Goal: Transaction & Acquisition: Purchase product/service

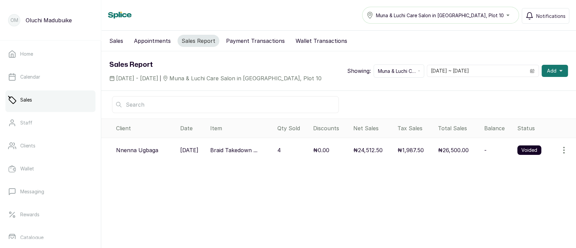
click at [560, 152] on icon "button" at bounding box center [564, 150] width 8 height 8
click at [514, 172] on span "View" at bounding box center [520, 169] width 12 height 8
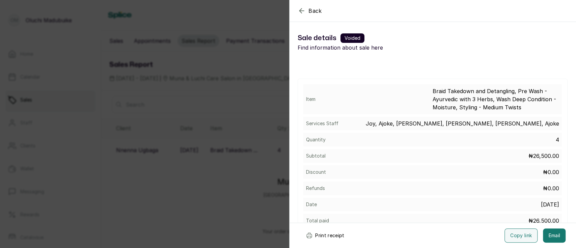
scroll to position [34, 0]
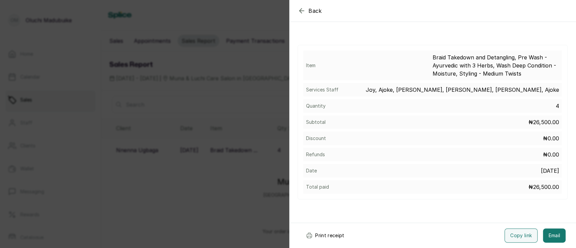
click at [305, 12] on icon "button" at bounding box center [302, 11] width 8 height 8
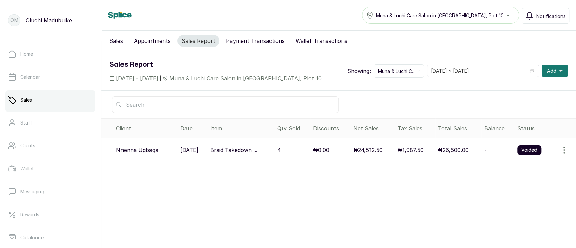
click at [46, 102] on link "Sales" at bounding box center [50, 100] width 90 height 19
click at [118, 41] on button "Sales" at bounding box center [116, 41] width 22 height 12
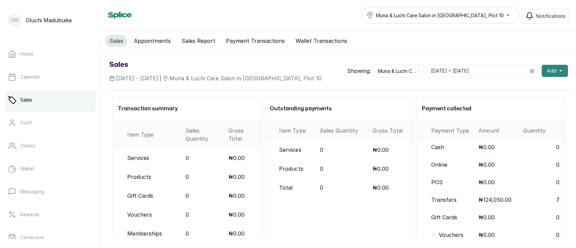
click at [548, 76] on button "Add" at bounding box center [555, 71] width 26 height 12
click at [511, 102] on span "New Sale" at bounding box center [530, 103] width 65 height 8
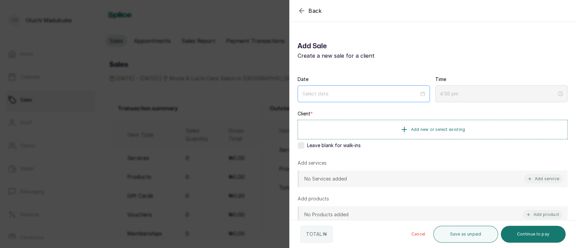
click at [425, 96] on div at bounding box center [364, 93] width 132 height 17
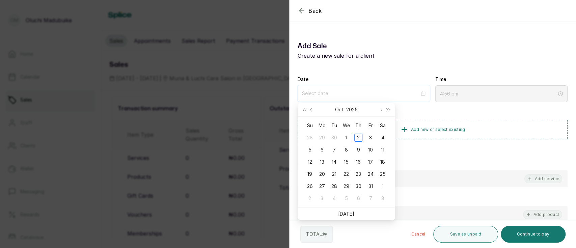
click at [418, 94] on div at bounding box center [364, 93] width 124 height 7
type input "[DATE]"
click at [358, 136] on div "2" at bounding box center [359, 138] width 8 height 8
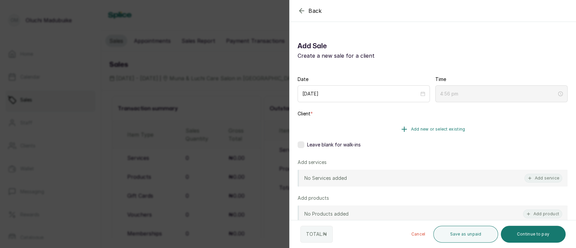
click at [408, 126] on button "Add new or select existing" at bounding box center [433, 129] width 270 height 19
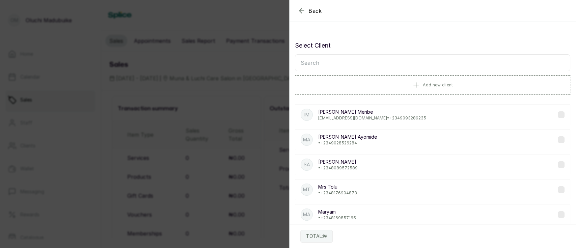
click at [361, 61] on input "text" at bounding box center [433, 62] width 276 height 17
click at [412, 82] on icon "button" at bounding box center [416, 85] width 8 height 8
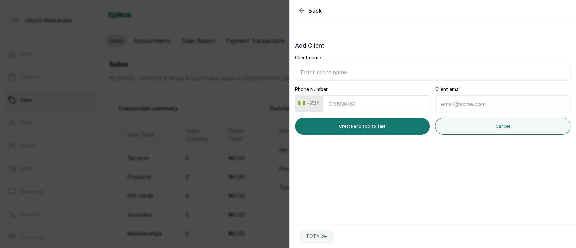
click at [351, 67] on input "Client name" at bounding box center [433, 72] width 276 height 17
type input "[PERSON_NAME]"
click at [336, 104] on input "Phone Number" at bounding box center [376, 104] width 107 height 17
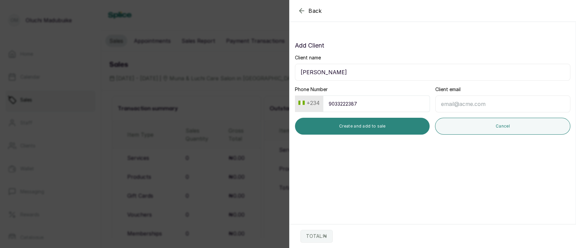
type input "9033222387"
click at [371, 124] on button "Create and add to sale" at bounding box center [362, 126] width 135 height 17
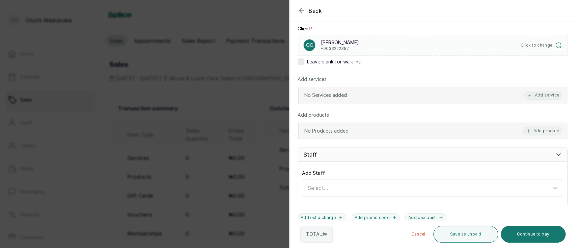
scroll to position [91, 0]
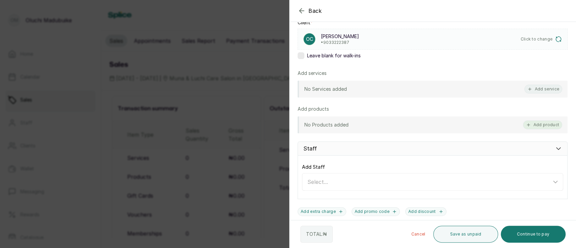
click at [526, 126] on button "Add product" at bounding box center [542, 125] width 39 height 9
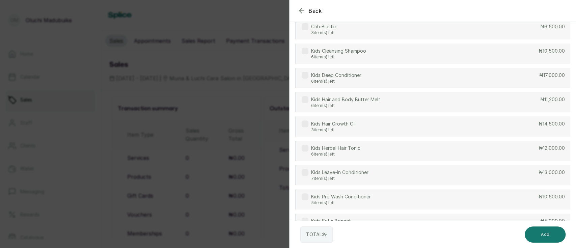
click at [305, 50] on label at bounding box center [305, 51] width 7 height 7
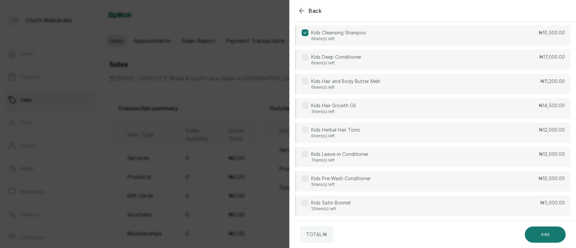
click at [305, 153] on label at bounding box center [305, 154] width 7 height 7
click at [551, 236] on button "Add" at bounding box center [545, 235] width 41 height 16
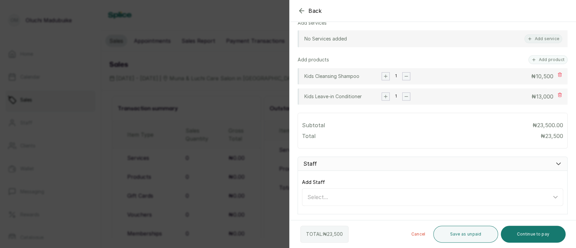
scroll to position [158, 0]
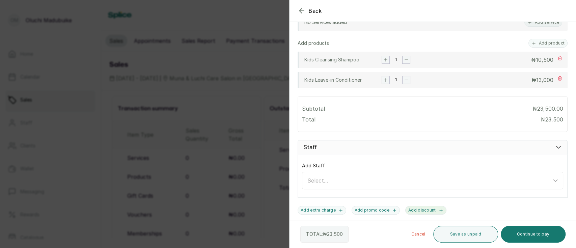
click at [421, 210] on button "Add discount" at bounding box center [426, 210] width 41 height 9
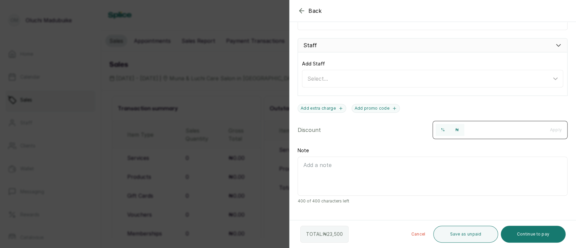
scroll to position [269, 0]
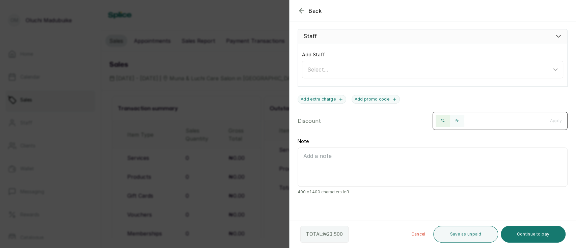
click at [438, 121] on button "%" at bounding box center [443, 121] width 15 height 12
click at [485, 120] on input "number" at bounding box center [505, 120] width 79 height 11
type input "10"
click at [545, 120] on button "Apply" at bounding box center [556, 121] width 23 height 12
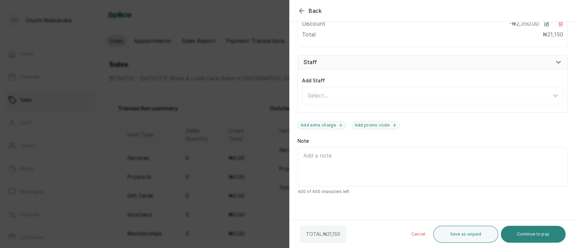
click at [524, 232] on button "Continue to pay" at bounding box center [533, 234] width 65 height 17
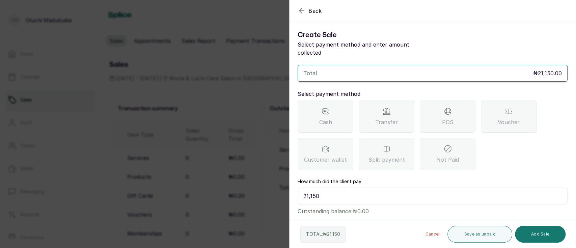
scroll to position [11, 0]
click at [388, 116] on div "Transfer" at bounding box center [387, 117] width 56 height 32
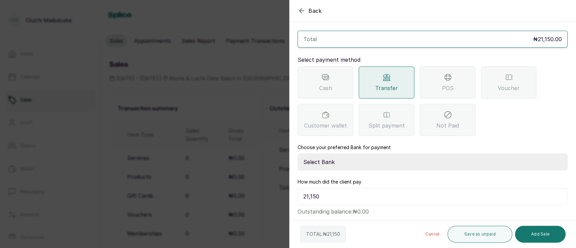
click at [428, 161] on select "Select Bank MUNA AND LUCHI CARE SERVICES Sterling Bank" at bounding box center [433, 162] width 270 height 17
select select "dd84199d-4cba-4959-8eb3-c155f940bca7"
click at [298, 154] on select "Select Bank MUNA AND LUCHI CARE SERVICES Sterling Bank" at bounding box center [433, 162] width 270 height 17
click at [529, 229] on button "Add Sale" at bounding box center [540, 234] width 51 height 17
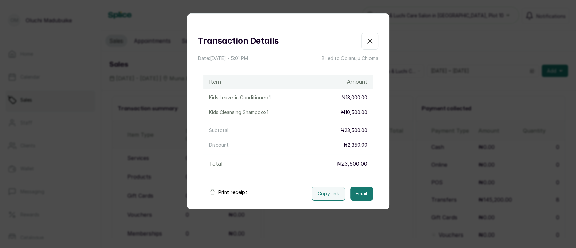
click at [366, 41] on icon "button" at bounding box center [370, 41] width 8 height 8
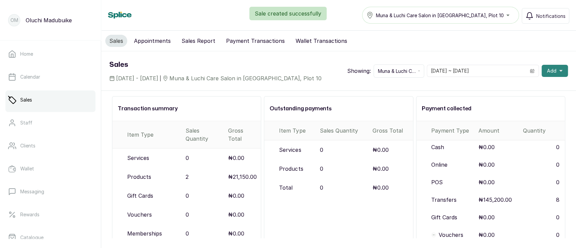
click at [553, 74] on button "Add" at bounding box center [555, 71] width 26 height 12
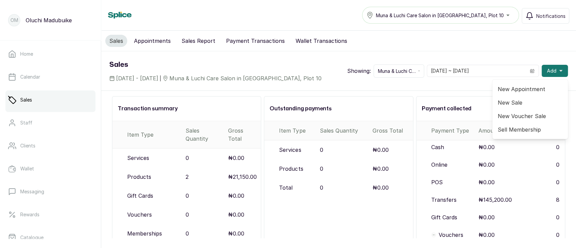
click at [499, 104] on span "New Sale" at bounding box center [530, 103] width 65 height 8
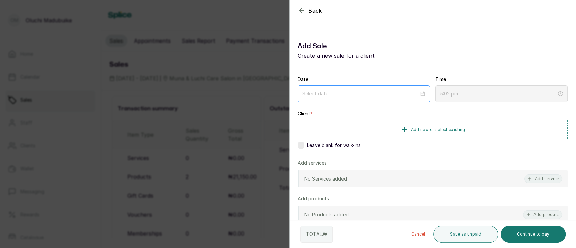
click at [319, 88] on div at bounding box center [364, 93] width 132 height 17
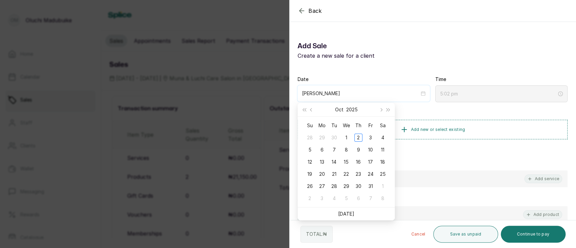
drag, startPoint x: 337, startPoint y: 89, endPoint x: 317, endPoint y: 97, distance: 21.4
click at [317, 97] on div "[PERSON_NAME]" at bounding box center [364, 93] width 132 height 16
type input "Chiom"
type input "[PERSON_NAME]"
click at [422, 113] on div "Client * Add new or select existing Leave blank for walk-ins" at bounding box center [433, 130] width 270 height 41
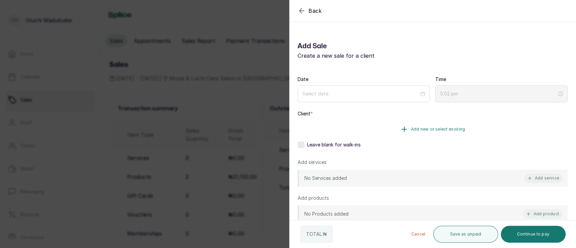
click at [402, 131] on icon "button" at bounding box center [405, 129] width 8 height 8
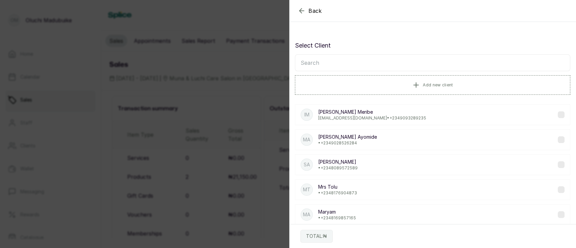
click at [330, 63] on input "text" at bounding box center [433, 62] width 276 height 17
click at [400, 87] on button "Add new client" at bounding box center [433, 84] width 276 height 19
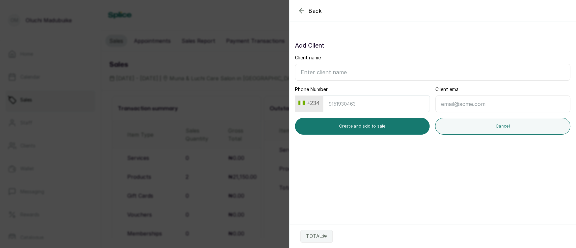
click at [321, 69] on input "Client name" at bounding box center [433, 72] width 276 height 17
type input "[PERSON_NAME]"
click at [345, 103] on input "Phone Number" at bounding box center [376, 104] width 107 height 17
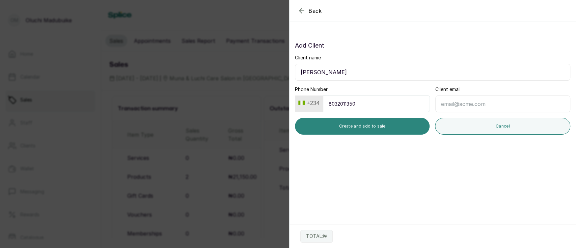
type input "8032011350"
click at [367, 128] on button "Create and add to sale" at bounding box center [362, 126] width 135 height 17
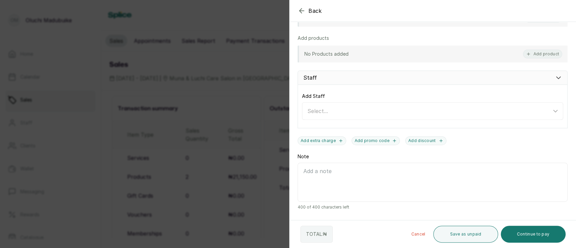
scroll to position [165, 0]
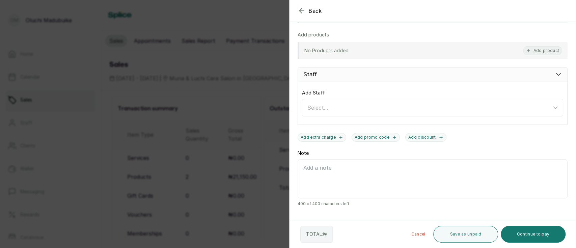
click at [527, 75] on div "Staff" at bounding box center [433, 74] width 270 height 14
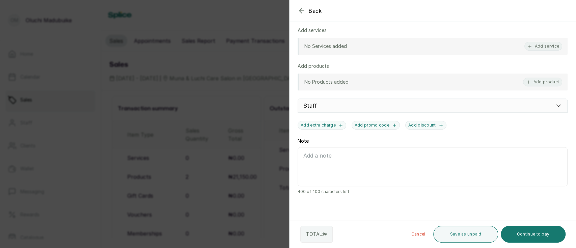
click at [328, 105] on div "Staff" at bounding box center [433, 106] width 270 height 14
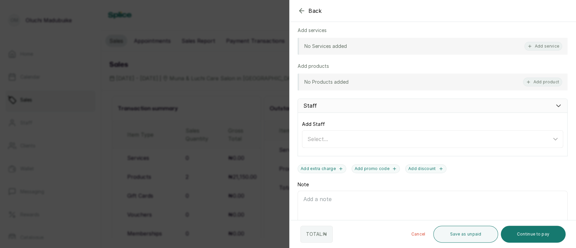
scroll to position [165, 0]
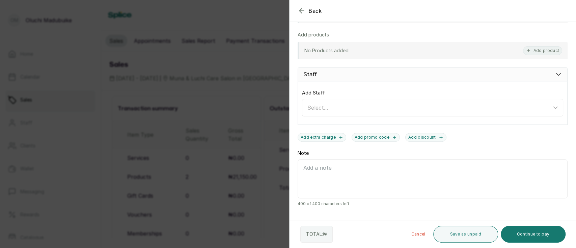
click at [556, 76] on icon at bounding box center [559, 74] width 7 height 7
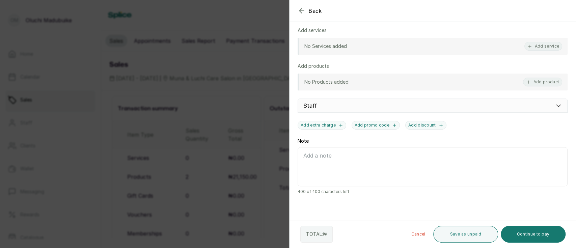
click at [544, 107] on div "Staff" at bounding box center [433, 106] width 270 height 14
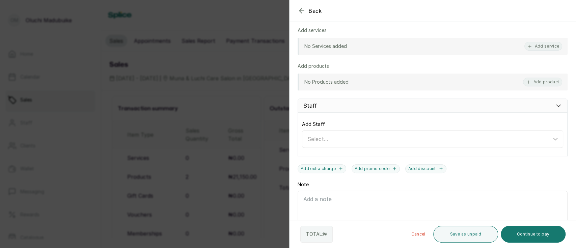
scroll to position [165, 0]
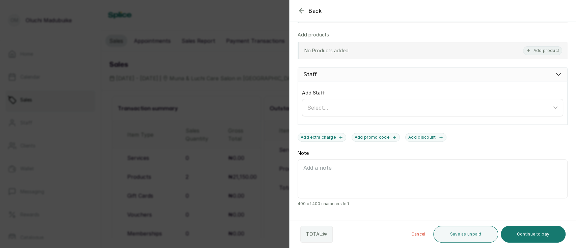
click at [536, 101] on div "Select..." at bounding box center [433, 107] width 259 height 13
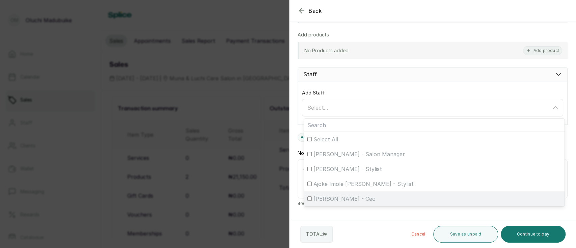
click at [312, 197] on div "[PERSON_NAME] - Ceo" at bounding box center [435, 199] width 254 height 8
click at [312, 197] on input "[PERSON_NAME] - Ceo" at bounding box center [310, 199] width 4 height 4
checkbox input "true"
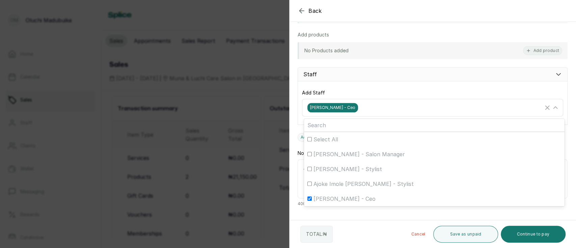
click at [552, 105] on icon at bounding box center [556, 108] width 8 height 8
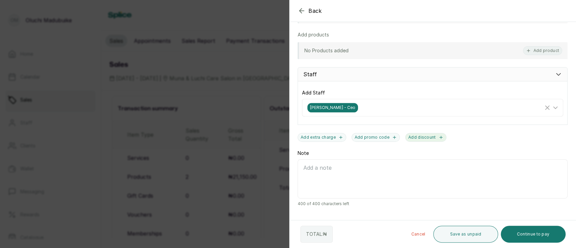
click at [416, 140] on button "Add discount" at bounding box center [426, 137] width 41 height 9
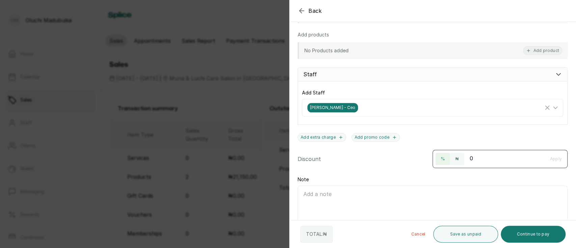
click at [438, 160] on button "%" at bounding box center [443, 159] width 15 height 12
drag, startPoint x: 473, startPoint y: 159, endPoint x: 467, endPoint y: 159, distance: 5.8
click at [467, 159] on input "0" at bounding box center [505, 158] width 79 height 11
click at [455, 161] on button "₦" at bounding box center [459, 159] width 14 height 12
drag, startPoint x: 479, startPoint y: 159, endPoint x: 466, endPoint y: 159, distance: 12.5
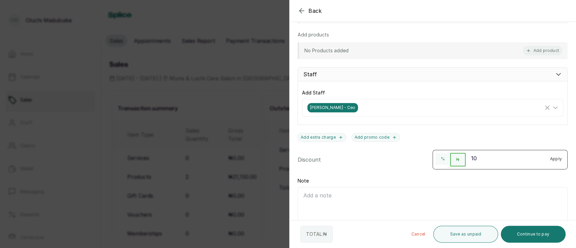
click at [466, 159] on input "10" at bounding box center [505, 158] width 79 height 11
type input "500"
click at [545, 159] on button "Apply" at bounding box center [556, 159] width 23 height 12
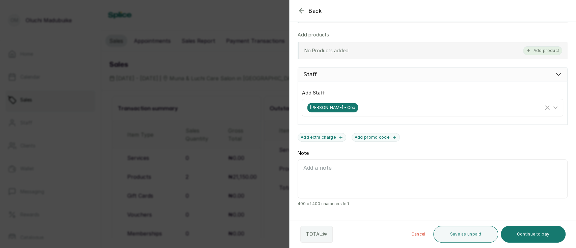
click at [533, 50] on button "Add product" at bounding box center [542, 50] width 39 height 9
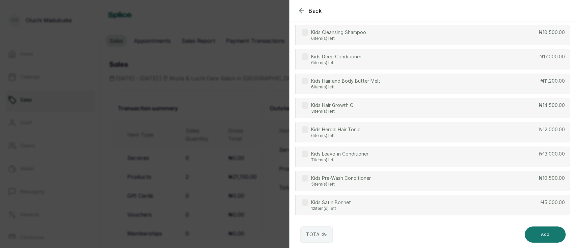
scroll to position [109, 0]
click at [306, 106] on label at bounding box center [305, 105] width 7 height 7
click at [540, 231] on button "Add" at bounding box center [545, 235] width 41 height 16
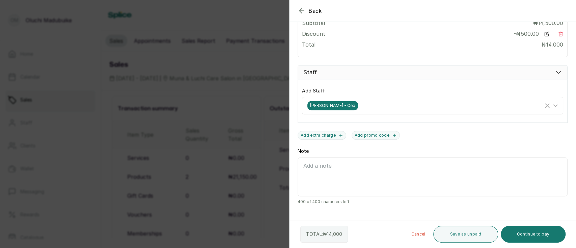
scroll to position [233, 0]
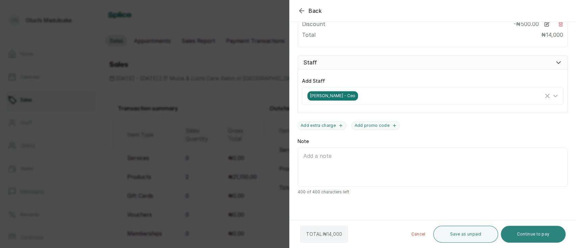
click at [540, 239] on button "Continue to pay" at bounding box center [533, 234] width 65 height 17
type input "5:04 pm"
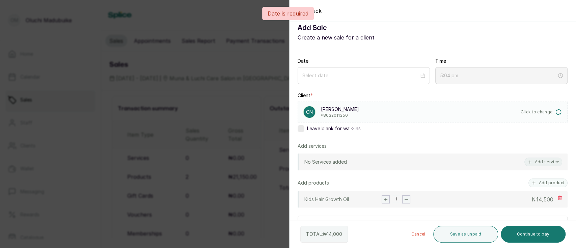
scroll to position [5, 0]
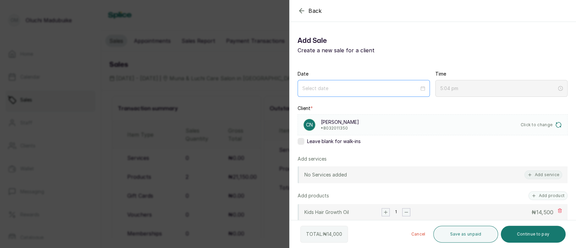
click at [419, 91] on div at bounding box center [364, 88] width 123 height 7
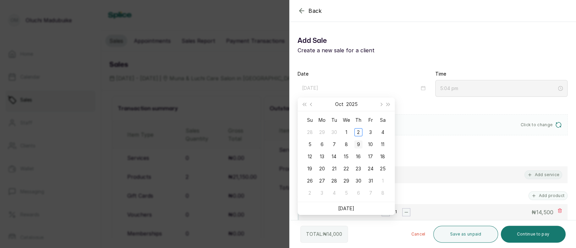
click at [363, 142] on td "9" at bounding box center [359, 144] width 12 height 12
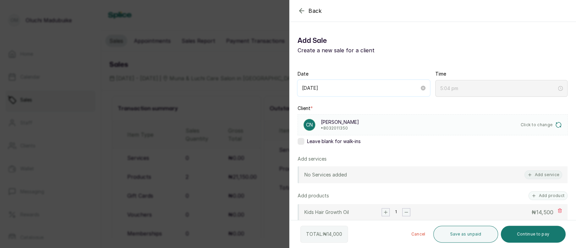
click at [409, 89] on input "[DATE]" at bounding box center [361, 87] width 118 height 7
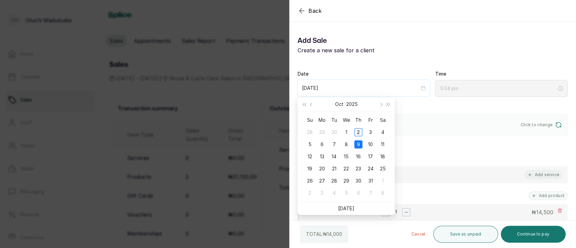
type input "[DATE]"
click at [359, 134] on div "2" at bounding box center [359, 132] width 8 height 8
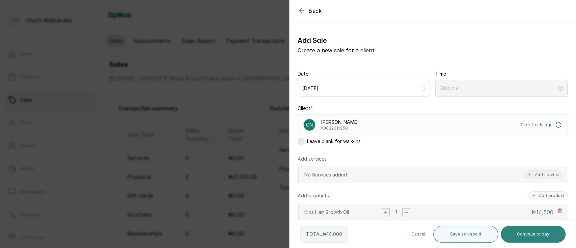
click at [520, 234] on button "Continue to pay" at bounding box center [533, 234] width 65 height 17
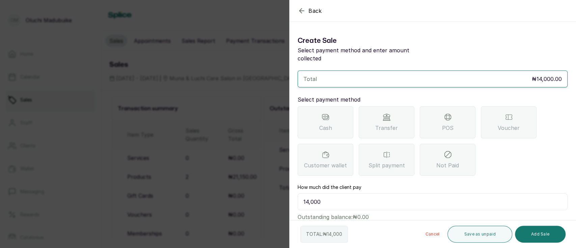
click at [384, 122] on div "Transfer" at bounding box center [387, 122] width 56 height 32
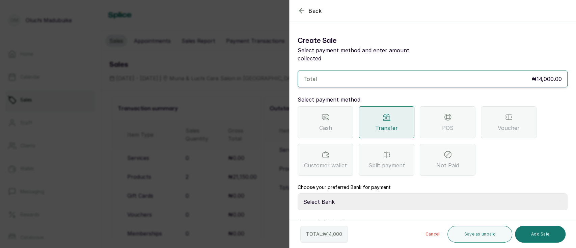
click at [358, 203] on select "Select Bank MUNA AND LUCHI CARE SERVICES Sterling Bank" at bounding box center [433, 202] width 270 height 17
select select "dd84199d-4cba-4959-8eb3-c155f940bca7"
click at [298, 194] on select "Select Bank MUNA AND LUCHI CARE SERVICES Sterling Bank" at bounding box center [433, 202] width 270 height 17
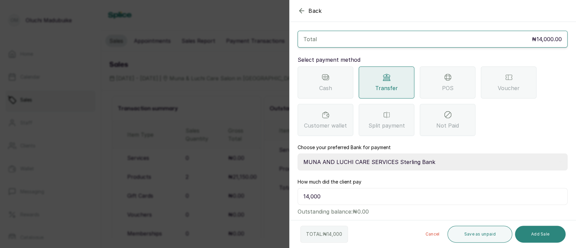
click at [540, 231] on button "Add Sale" at bounding box center [540, 234] width 51 height 17
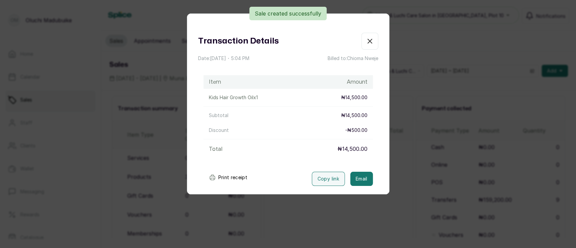
click at [362, 48] on button "button" at bounding box center [370, 41] width 17 height 17
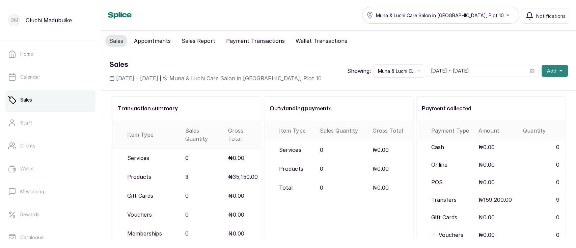
click at [547, 70] on span "Add" at bounding box center [551, 71] width 9 height 7
click at [511, 102] on span "New Sale" at bounding box center [530, 103] width 65 height 8
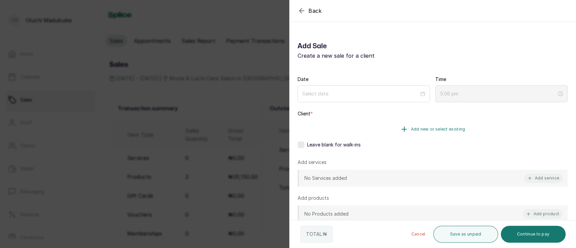
click at [431, 126] on button "Add new or select existing" at bounding box center [433, 129] width 270 height 19
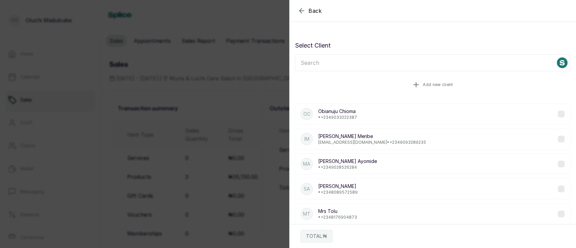
click at [412, 82] on icon "button" at bounding box center [416, 85] width 8 height 8
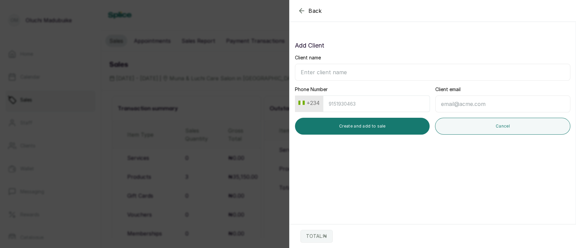
click at [332, 72] on input "Client name" at bounding box center [433, 72] width 276 height 17
type input "[PERSON_NAME]"
click at [332, 104] on input "Phone Number" at bounding box center [376, 104] width 107 height 17
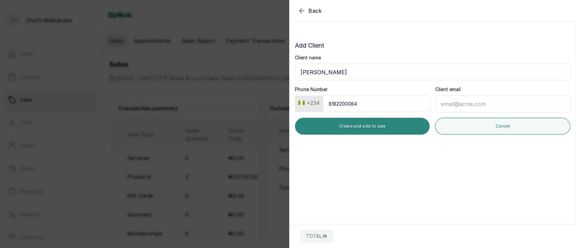
type input "8182200084"
click at [384, 127] on button "Create and add to sale" at bounding box center [362, 126] width 135 height 17
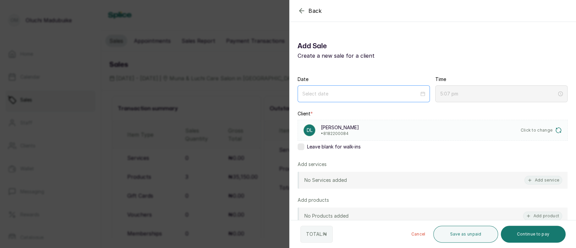
click at [419, 96] on div at bounding box center [364, 93] width 123 height 7
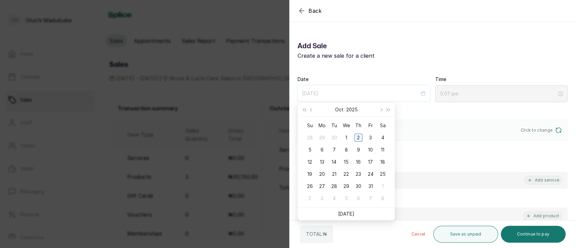
type input "[DATE]"
click at [357, 136] on div "2" at bounding box center [359, 138] width 8 height 8
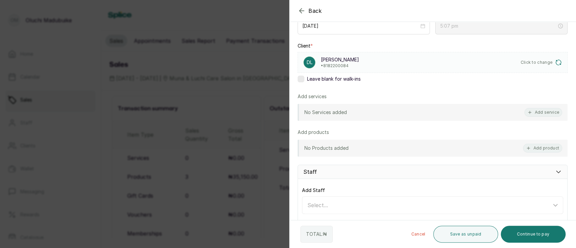
scroll to position [96, 0]
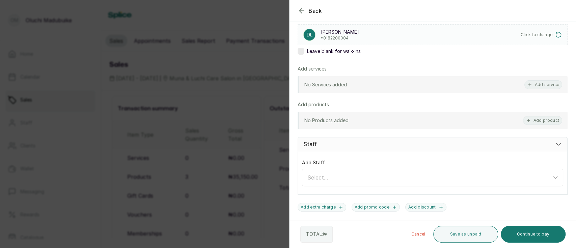
drag, startPoint x: 573, startPoint y: 171, endPoint x: 377, endPoint y: 102, distance: 207.9
click at [377, 102] on div "Add products" at bounding box center [433, 104] width 270 height 7
click at [523, 121] on button "Add product" at bounding box center [542, 120] width 39 height 9
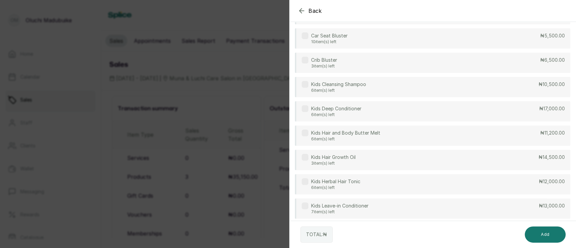
click at [308, 206] on div "Kids Leave-in Conditioner 7 item(s) left" at bounding box center [335, 209] width 67 height 12
click at [307, 156] on label at bounding box center [305, 157] width 7 height 7
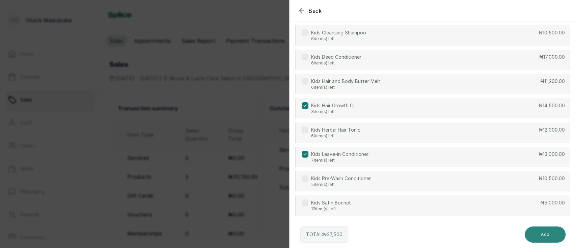
click at [544, 234] on button "Add" at bounding box center [545, 235] width 41 height 16
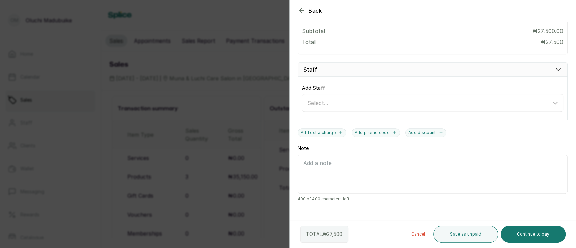
scroll to position [243, 0]
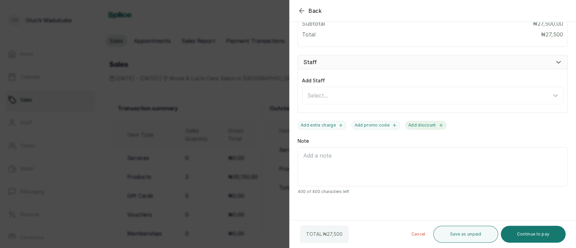
click at [421, 124] on button "Add discount" at bounding box center [426, 125] width 41 height 9
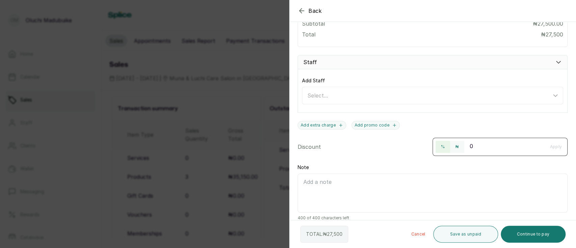
click at [436, 149] on button "%" at bounding box center [443, 147] width 15 height 12
drag, startPoint x: 468, startPoint y: 148, endPoint x: 476, endPoint y: 147, distance: 8.2
click at [476, 147] on input "0" at bounding box center [505, 146] width 79 height 11
type input "10"
click at [557, 147] on button "Apply" at bounding box center [556, 147] width 23 height 12
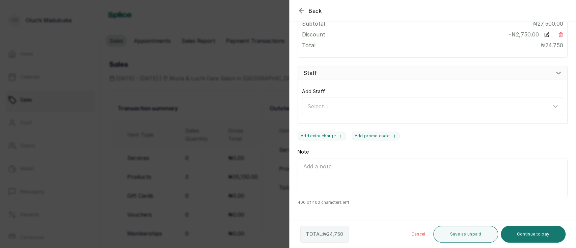
scroll to position [254, 0]
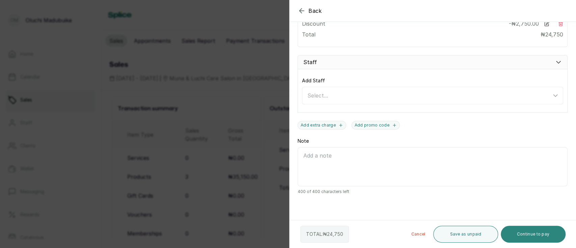
click at [518, 236] on button "Continue to pay" at bounding box center [533, 234] width 65 height 17
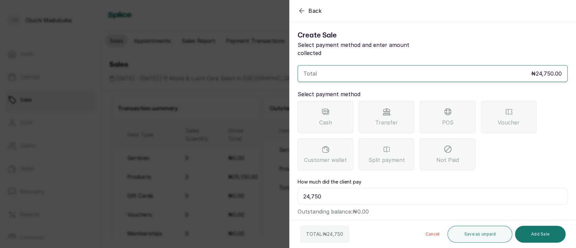
click at [390, 120] on span "Transfer" at bounding box center [387, 123] width 23 height 8
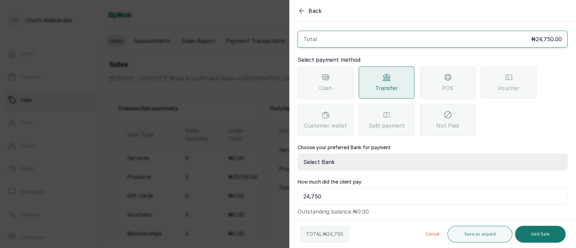
click at [353, 161] on select "Select Bank MUNA AND LUCHI CARE SERVICES Sterling Bank" at bounding box center [433, 162] width 270 height 17
select select "dd84199d-4cba-4959-8eb3-c155f940bca7"
click at [298, 154] on select "Select Bank MUNA AND LUCHI CARE SERVICES Sterling Bank" at bounding box center [433, 162] width 270 height 17
click at [537, 241] on button "Add Sale" at bounding box center [540, 234] width 51 height 17
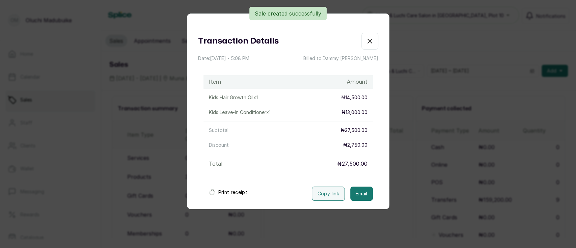
click at [368, 43] on icon "button" at bounding box center [370, 41] width 4 height 4
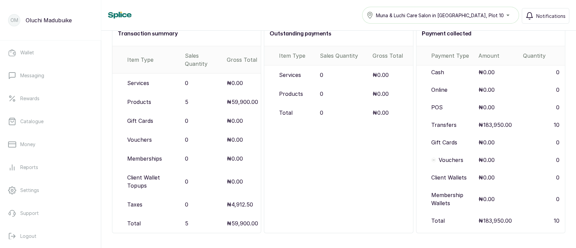
scroll to position [122, 0]
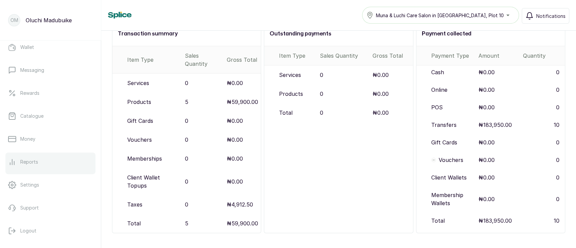
click at [58, 166] on link "Reports" at bounding box center [50, 162] width 90 height 19
